Goal: Information Seeking & Learning: Learn about a topic

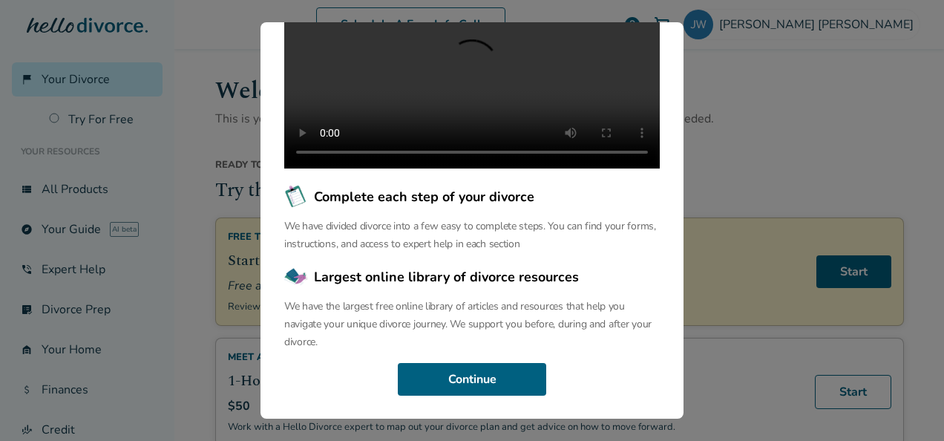
scroll to position [246, 0]
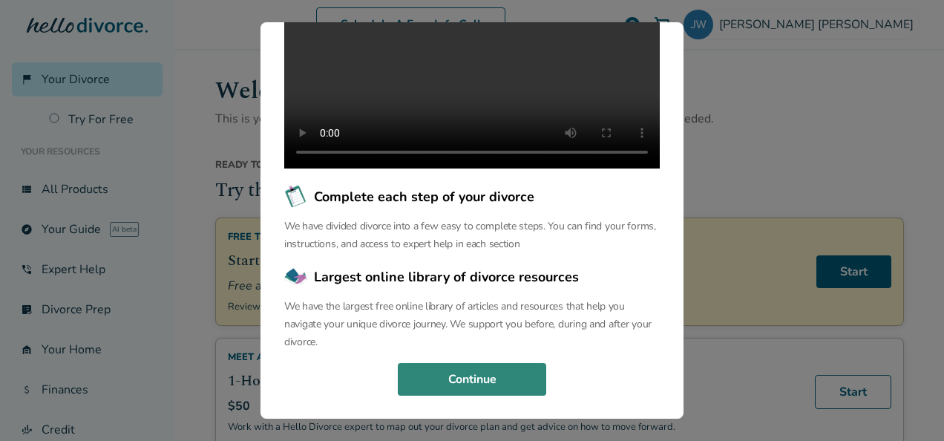
click at [485, 380] on button "Continue" at bounding box center [472, 379] width 148 height 33
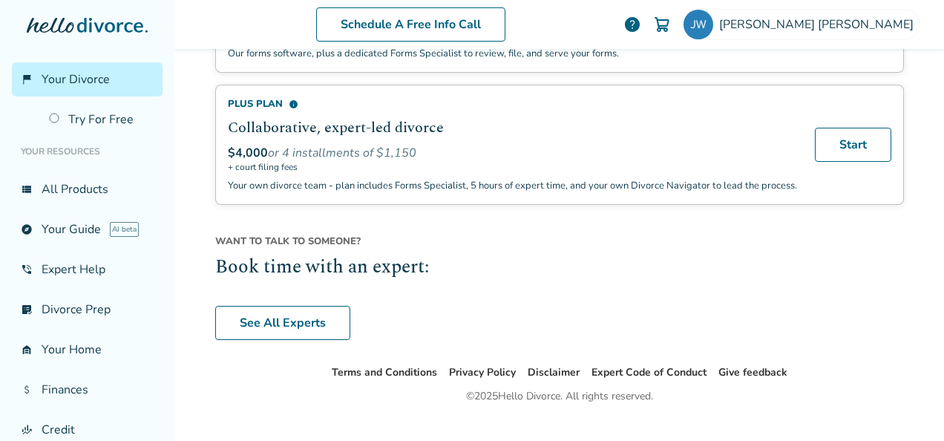
scroll to position [1192, 0]
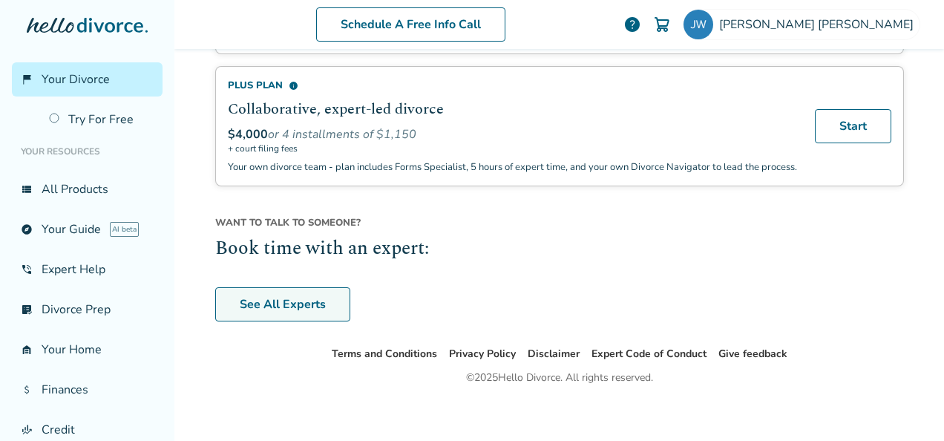
click at [285, 304] on link "See All Experts" at bounding box center [282, 304] width 135 height 34
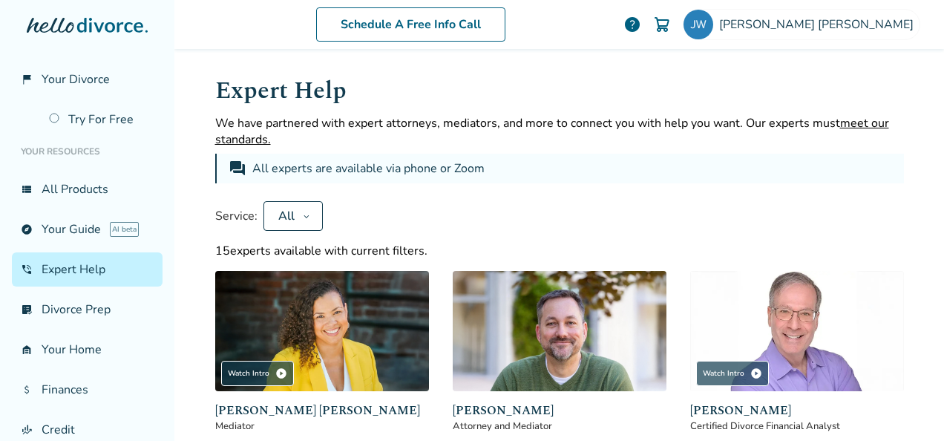
click at [303, 211] on icon at bounding box center [306, 216] width 7 height 12
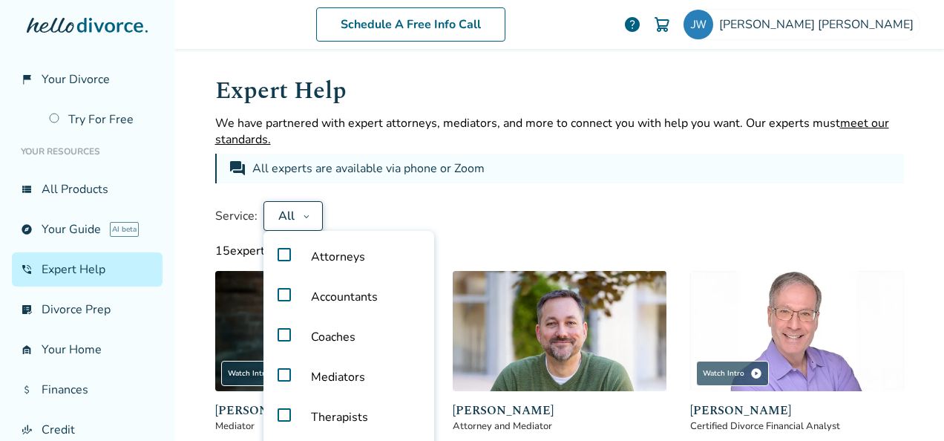
click at [373, 204] on div "Service: All Attorneys Accountants Coaches Mediators Therapists Real Estate Exp…" at bounding box center [559, 216] width 689 height 30
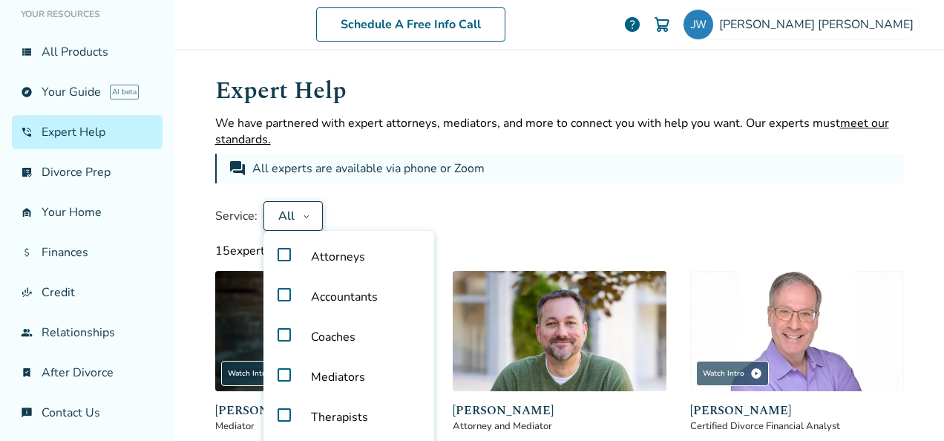
scroll to position [138, 0]
